Goal: Transaction & Acquisition: Obtain resource

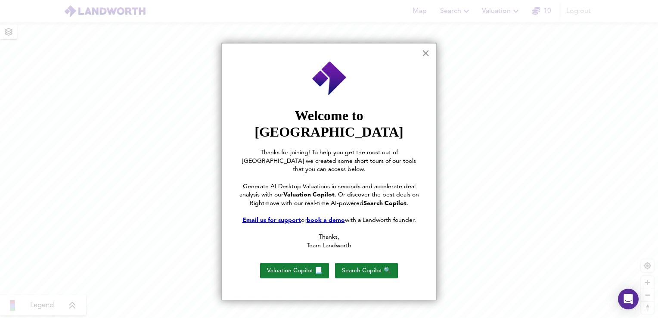
click at [426, 53] on button "×" at bounding box center [425, 53] width 8 height 14
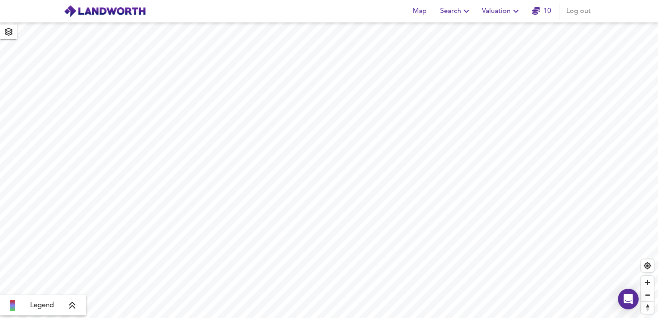
click at [505, 11] on span "Valuation" at bounding box center [501, 11] width 39 height 12
click at [497, 28] on li "New Valuation Report" at bounding box center [501, 30] width 103 height 15
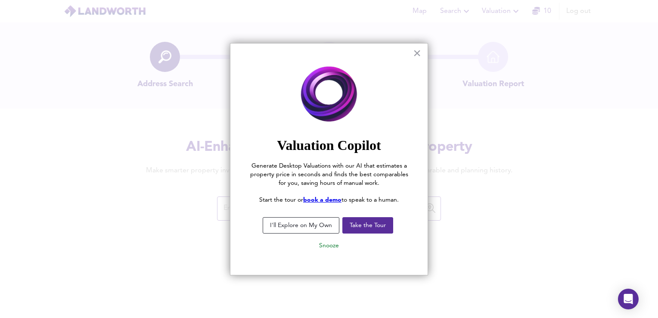
click at [313, 232] on button "I'll Explore on My Own" at bounding box center [301, 225] width 77 height 16
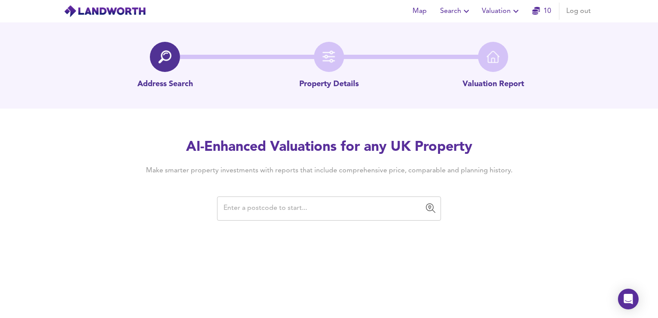
click at [281, 211] on input "text" at bounding box center [322, 208] width 203 height 16
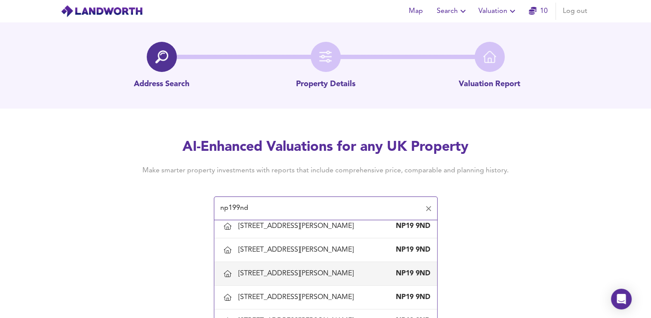
scroll to position [454, 0]
click at [281, 263] on li "[STREET_ADDRESS][PERSON_NAME]" at bounding box center [325, 275] width 223 height 24
type input "[STREET_ADDRESS][PERSON_NAME]"
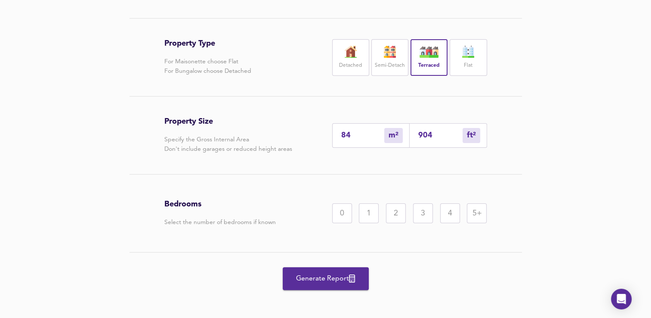
scroll to position [176, 0]
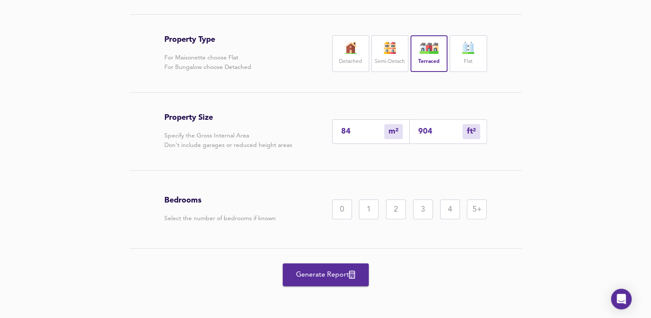
click at [431, 212] on div "3" at bounding box center [423, 209] width 20 height 20
click at [315, 286] on div "Generate Report" at bounding box center [325, 274] width 323 height 52
click at [306, 277] on span "Generate Report" at bounding box center [325, 275] width 69 height 12
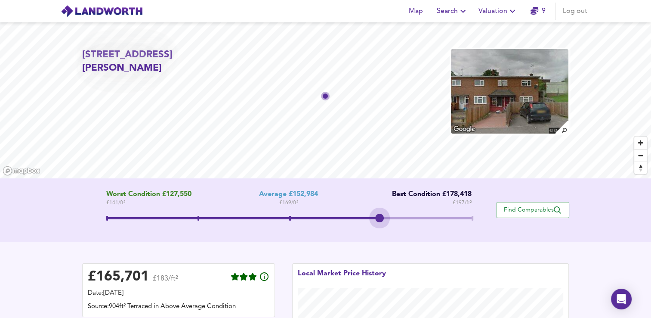
click at [407, 219] on span at bounding box center [288, 218] width 365 height 2
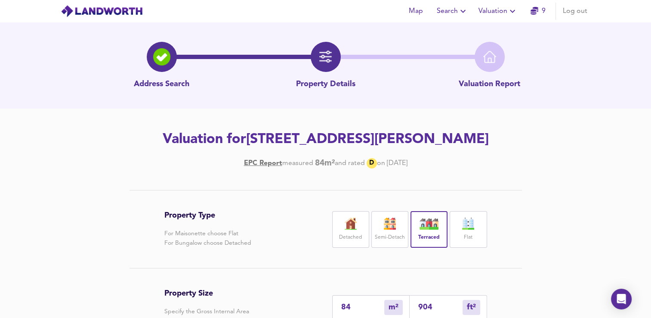
scroll to position [176, 0]
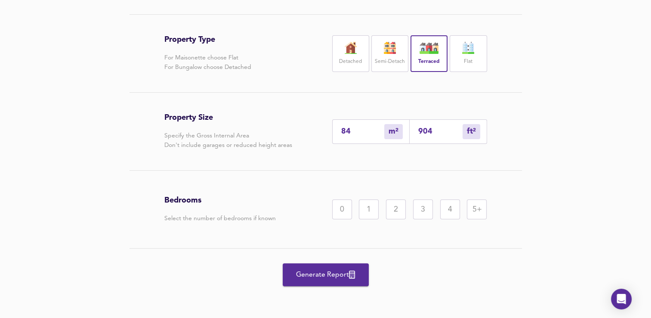
click at [418, 210] on div "3" at bounding box center [423, 209] width 20 height 20
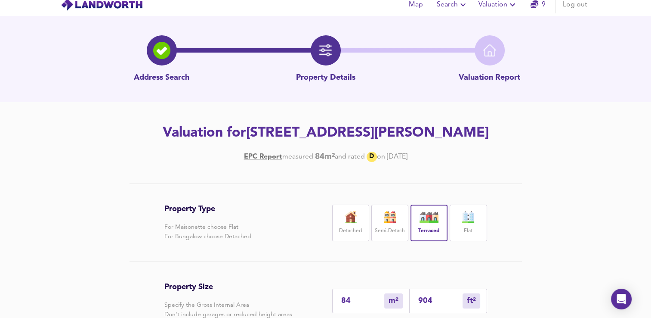
scroll to position [0, 0]
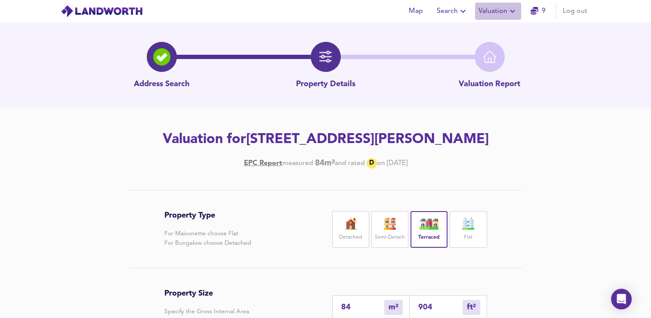
click at [487, 12] on span "Valuation" at bounding box center [498, 11] width 39 height 12
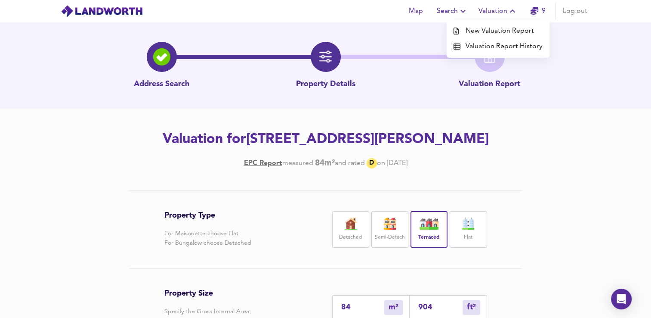
click at [478, 46] on li "Valuation Report History" at bounding box center [498, 46] width 103 height 15
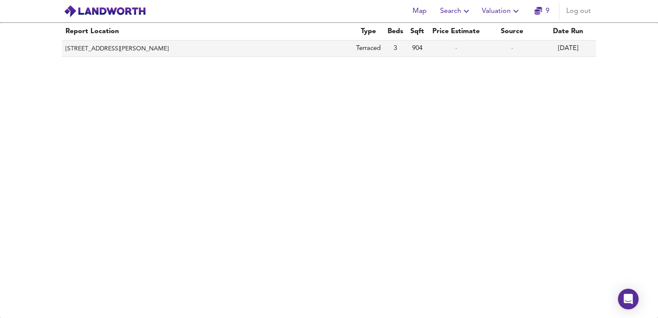
click at [417, 50] on td "904" at bounding box center [417, 48] width 22 height 16
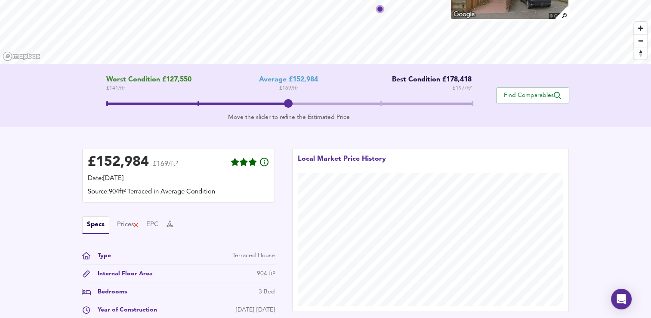
scroll to position [113, 0]
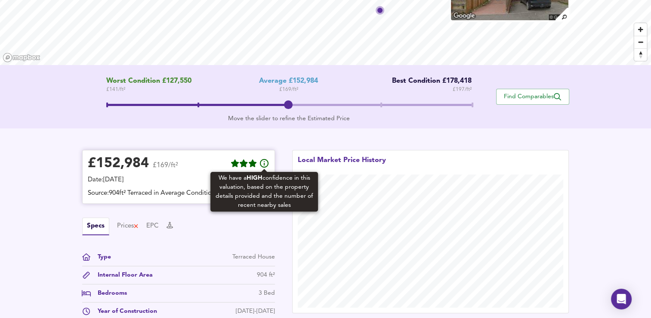
click at [263, 164] on icon at bounding box center [264, 163] width 10 height 10
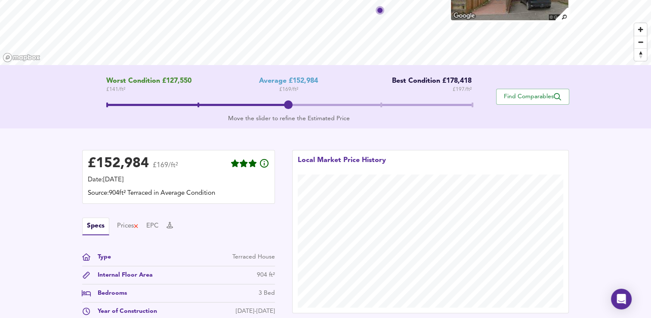
click at [381, 104] on span at bounding box center [288, 105] width 365 height 15
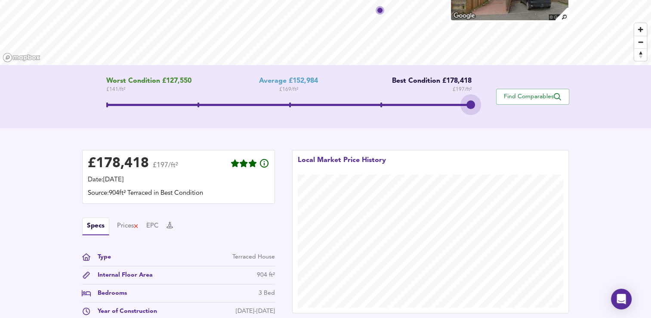
click at [466, 102] on span at bounding box center [288, 105] width 365 height 15
click at [386, 109] on span at bounding box center [288, 105] width 365 height 15
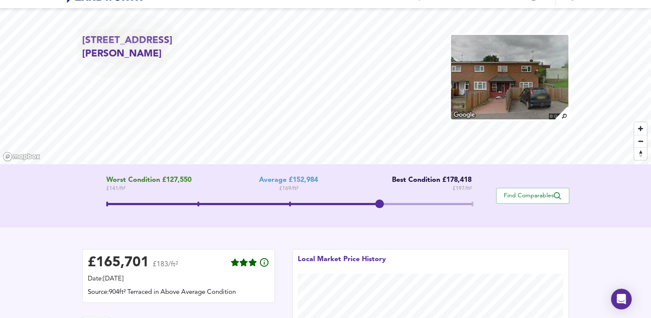
scroll to position [0, 0]
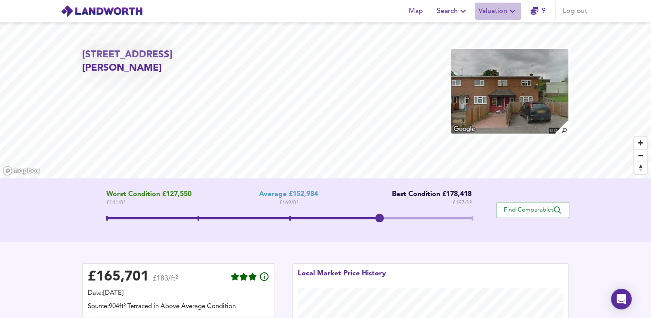
click at [491, 8] on span "Valuation" at bounding box center [498, 11] width 39 height 12
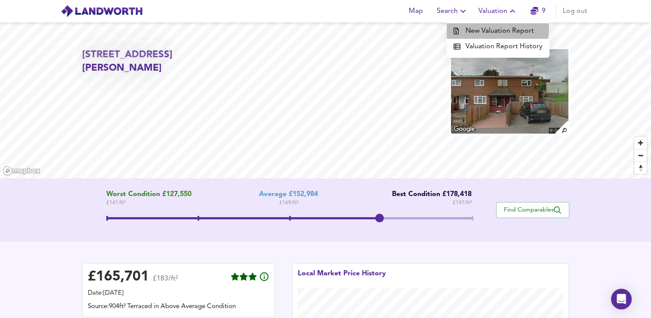
click at [491, 28] on li "New Valuation Report" at bounding box center [498, 30] width 103 height 15
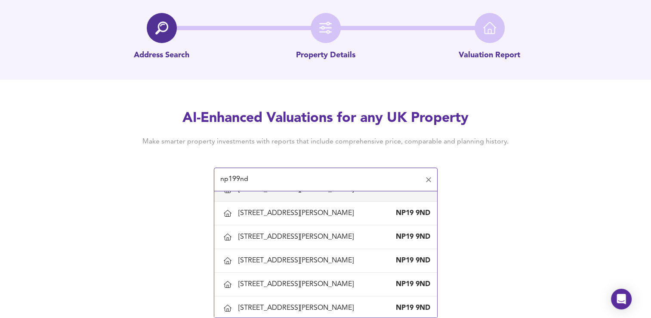
scroll to position [204, 0]
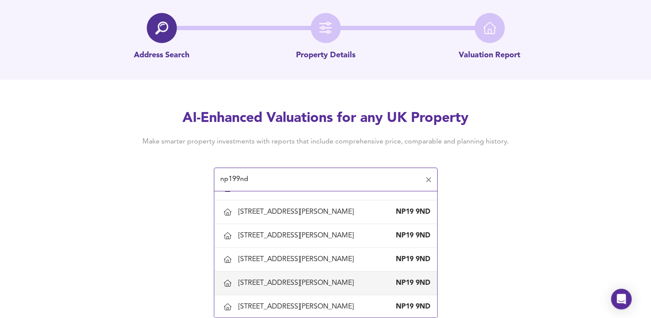
click at [329, 285] on div "[STREET_ADDRESS][PERSON_NAME]" at bounding box center [297, 282] width 119 height 9
type input "[STREET_ADDRESS][PERSON_NAME]"
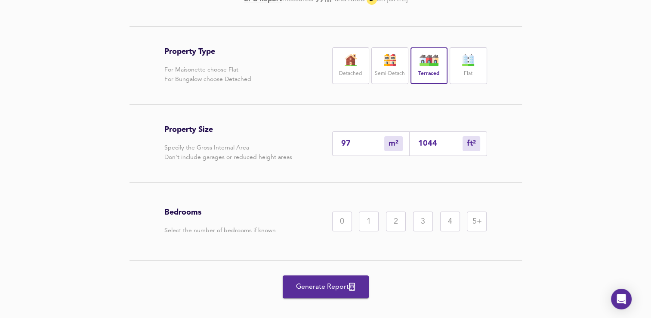
scroll to position [176, 0]
